Goal: Information Seeking & Learning: Learn about a topic

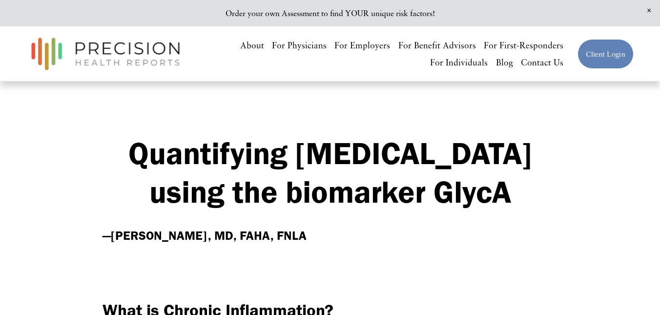
drag, startPoint x: 206, startPoint y: 155, endPoint x: 444, endPoint y: 227, distance: 249.0
click at [444, 211] on h1 "Quantifying [MEDICAL_DATA] using the biomarker GlycA" at bounding box center [330, 173] width 455 height 78
copy strong "Quantifying [MEDICAL_DATA] using the biomarker GlycA"
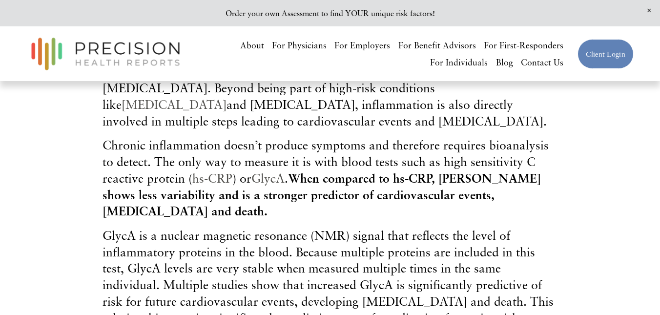
scroll to position [313, 0]
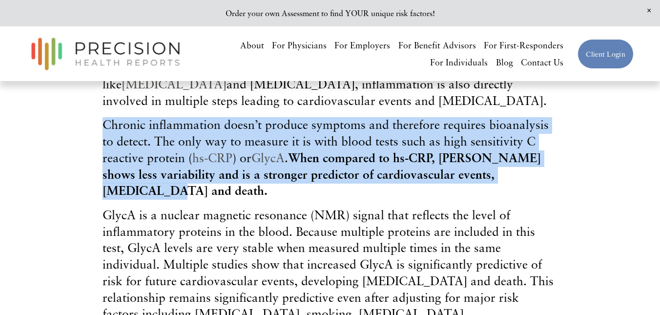
drag, startPoint x: 103, startPoint y: 166, endPoint x: 540, endPoint y: 214, distance: 439.5
click at [543, 200] on p "Chronic inflammation doesn’t produce symptoms and therefore requires bioanalysi…" at bounding box center [330, 158] width 455 height 83
copy span "Chronic inflammation doesn’t produce symptoms and therefore requires bioanalysi…"
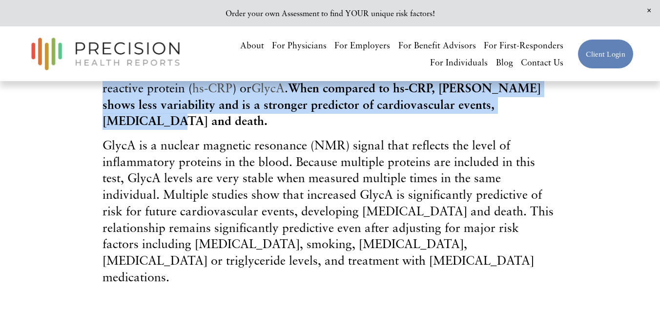
scroll to position [389, 0]
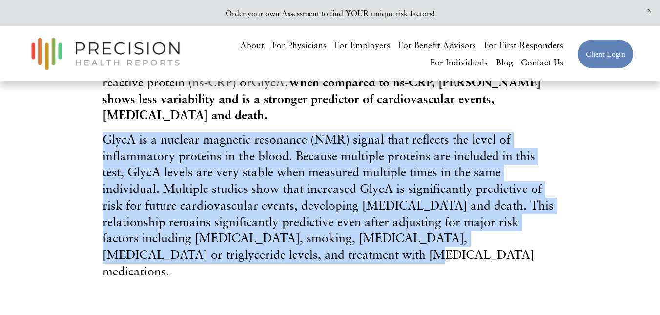
drag, startPoint x: 104, startPoint y: 168, endPoint x: 228, endPoint y: 282, distance: 167.9
click at [228, 280] on p "GlycA is a nuclear magnetic resonance (NMR) signal that reflects the level of i…" at bounding box center [330, 206] width 455 height 148
copy span "GlycA is a nuclear magnetic resonance (NMR) signal that reflects the level of i…"
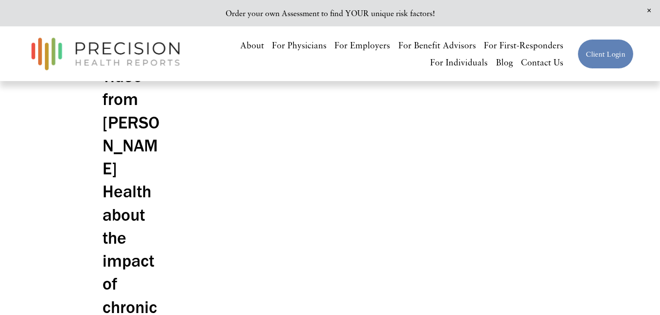
scroll to position [774, 0]
